Goal: Check status: Check status

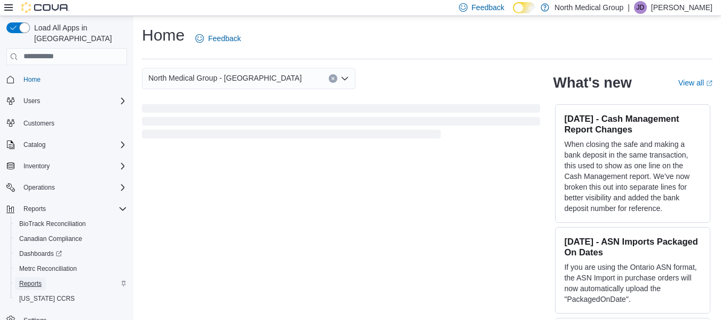
click at [31, 279] on span "Reports" at bounding box center [30, 283] width 22 height 9
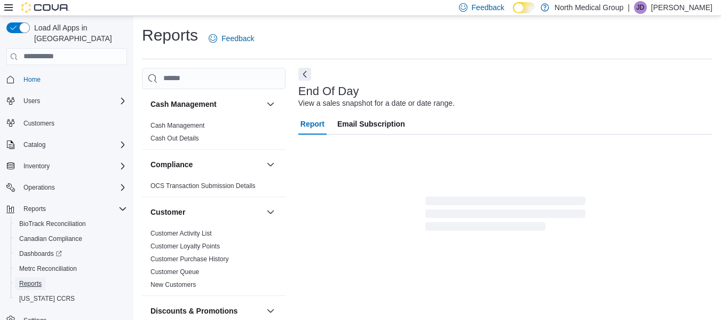
scroll to position [18, 0]
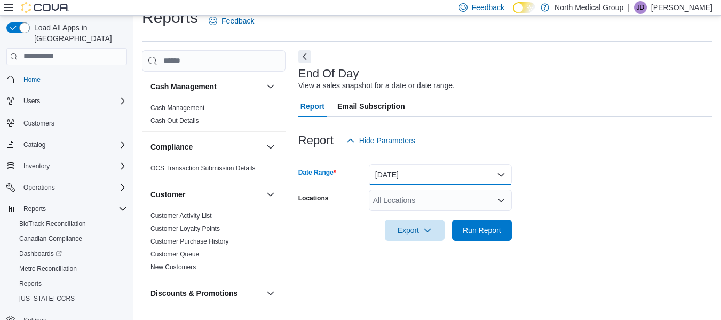
click at [386, 177] on button "[DATE]" at bounding box center [440, 174] width 143 height 21
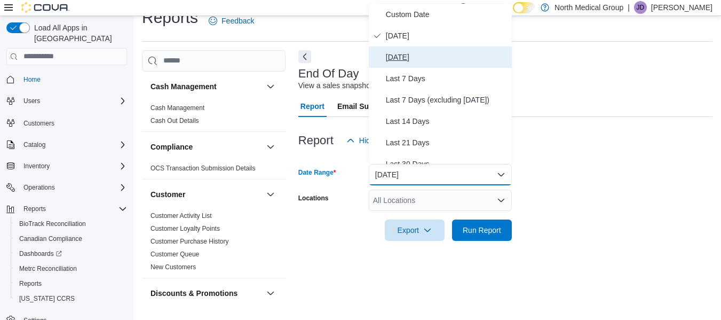
click at [448, 54] on span "[DATE]" at bounding box center [447, 57] width 122 height 13
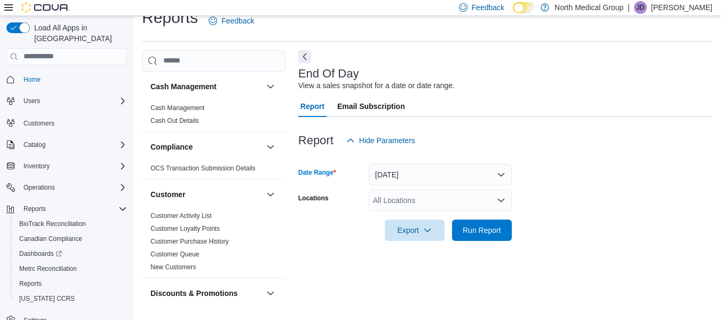
click at [417, 206] on div "All Locations" at bounding box center [440, 199] width 143 height 21
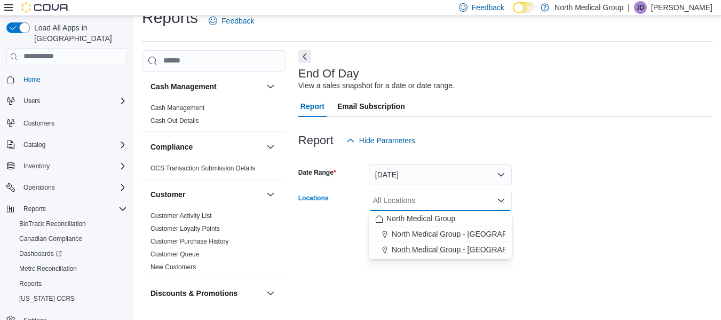
click at [429, 252] on span "North Medical Group - [GEOGRAPHIC_DATA]" at bounding box center [468, 249] width 153 height 11
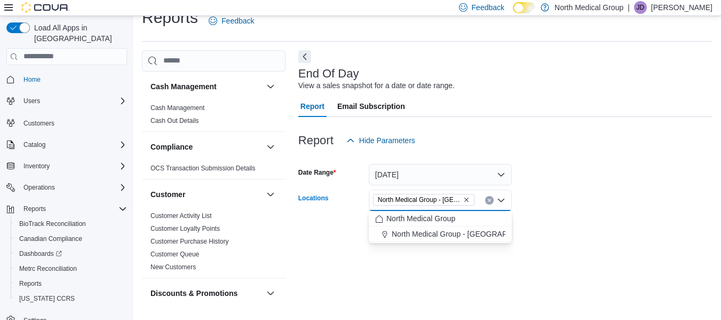
click at [562, 255] on div "End Of Day View a sales snapshot for a date or date range. Report Email Subscri…" at bounding box center [505, 180] width 414 height 261
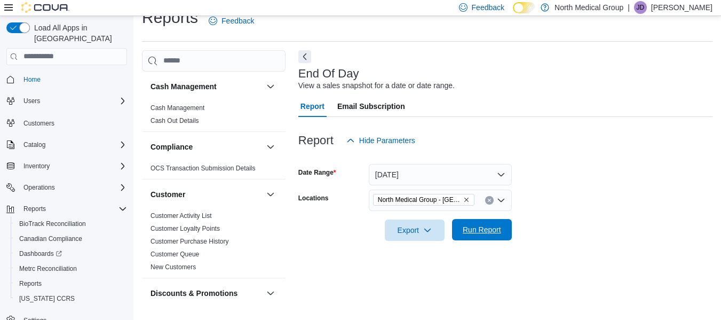
click at [488, 223] on span "Run Report" at bounding box center [481, 229] width 47 height 21
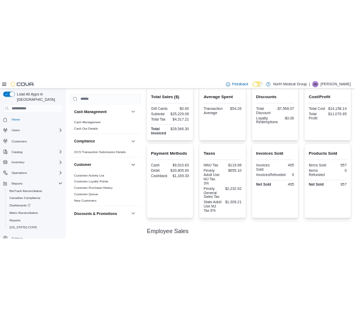
scroll to position [251, 0]
